Goal: Go to known website: Go to known website

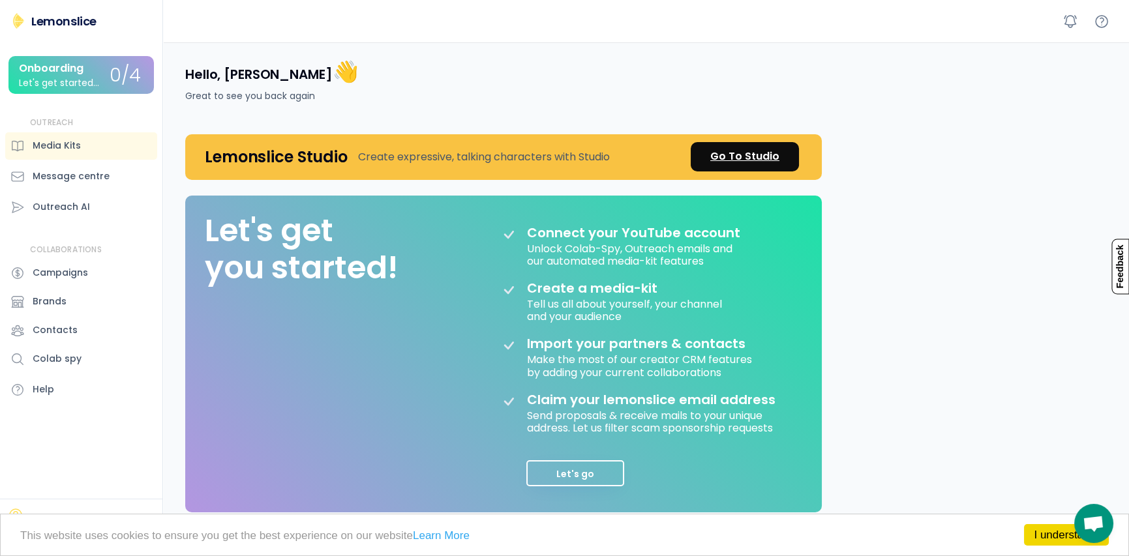
click at [744, 158] on div "Go To Studio" at bounding box center [744, 157] width 69 height 16
click at [763, 160] on div "Go To Studio" at bounding box center [744, 157] width 69 height 16
